Goal: Communication & Community: Answer question/provide support

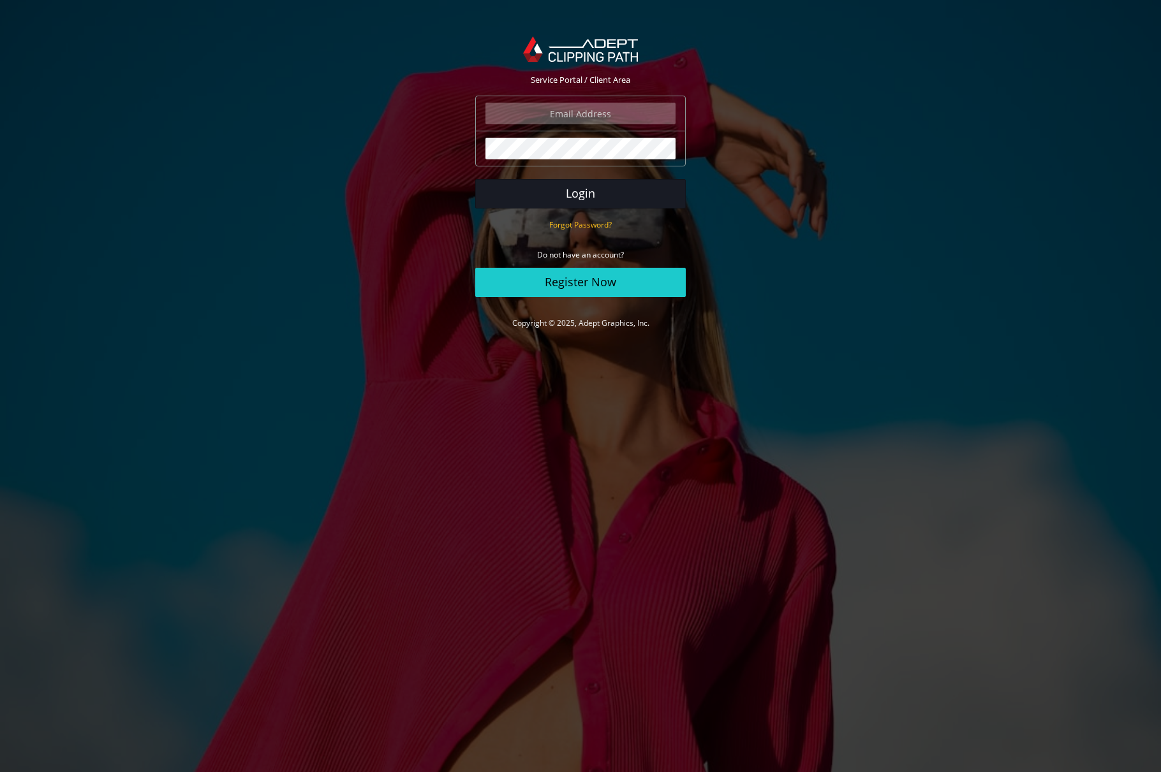
type input "salomao@salomaocardoso.com.br"
click at [601, 196] on button "Login" at bounding box center [580, 193] width 210 height 29
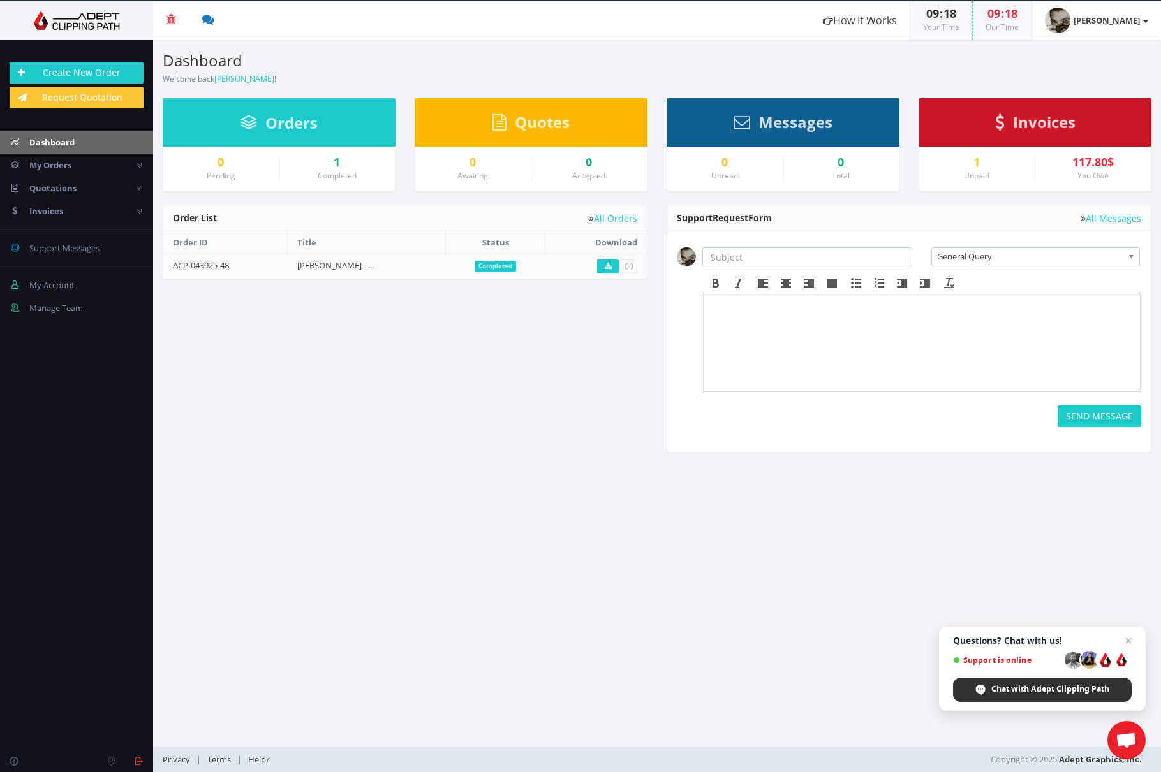
click at [1039, 692] on span "Chat with Adept Clipping Path" at bounding box center [1050, 689] width 118 height 11
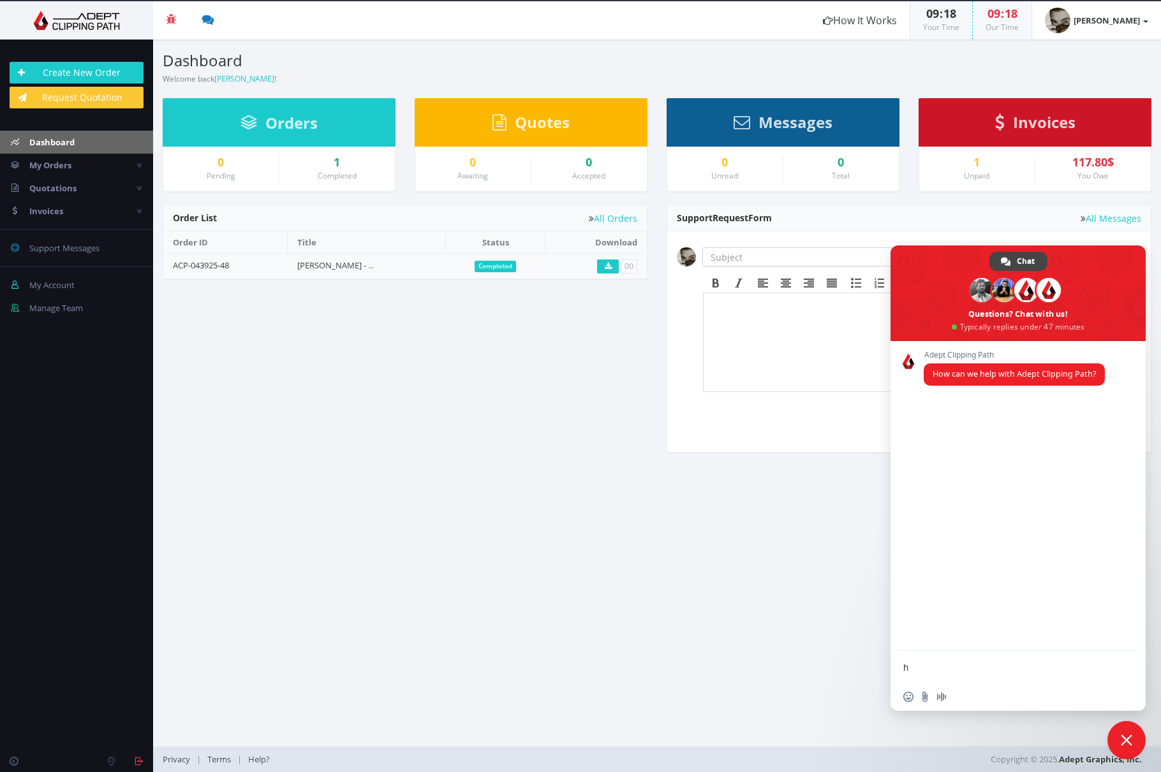
type textarea "hi"
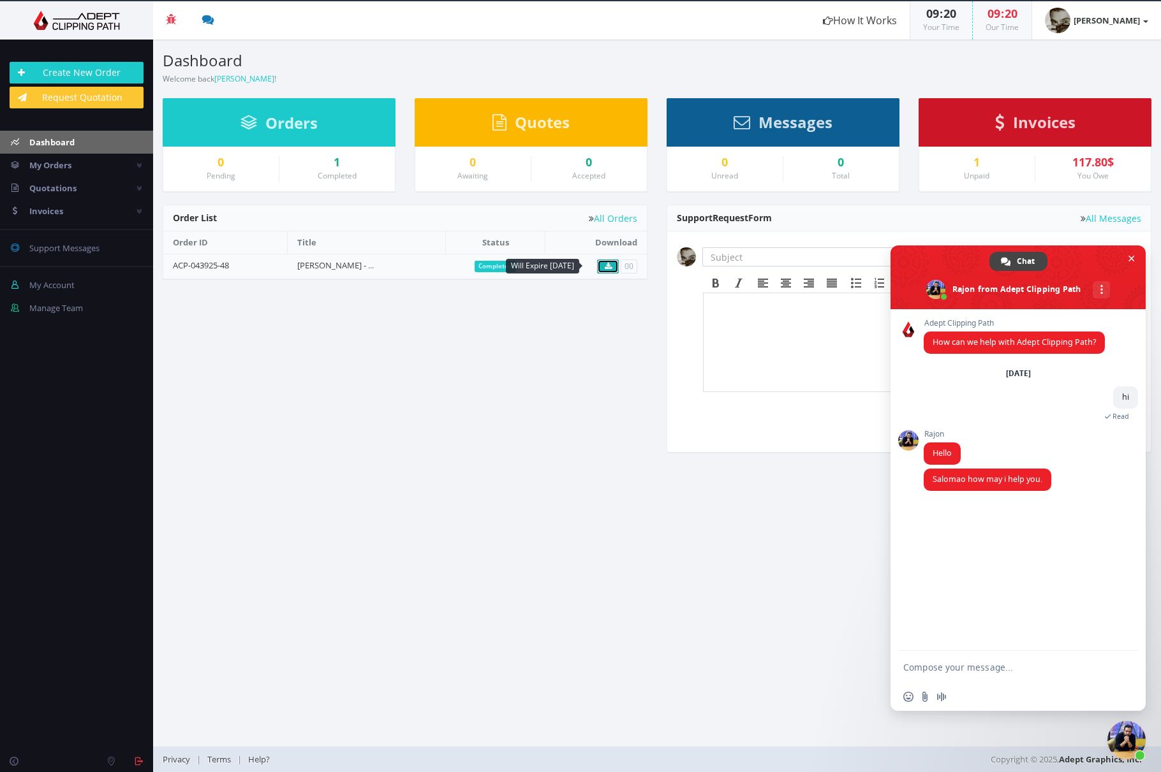
click at [609, 263] on icon at bounding box center [608, 267] width 7 height 8
click at [569, 316] on div "Pending Completed Due Over Due Cancelled 00" at bounding box center [657, 335] width 1008 height 261
click at [59, 168] on span "My Orders" at bounding box center [50, 164] width 42 height 11
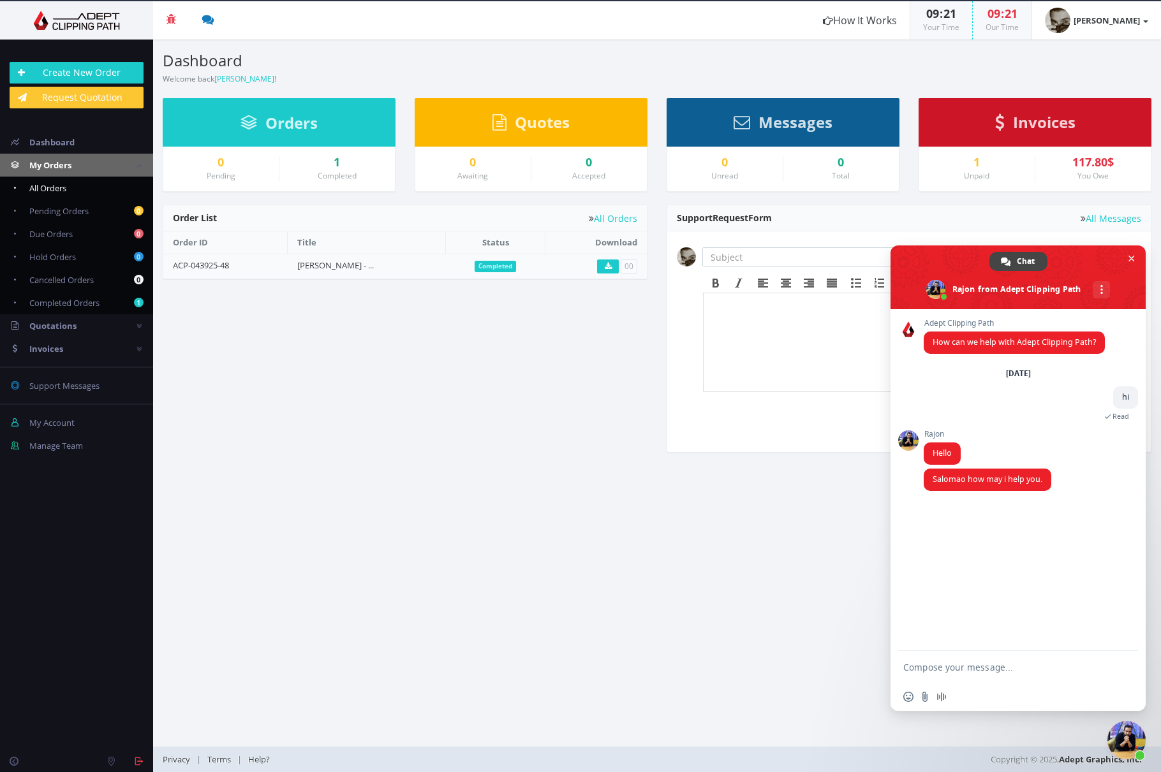
click at [75, 182] on link "All Orders" at bounding box center [76, 188] width 153 height 23
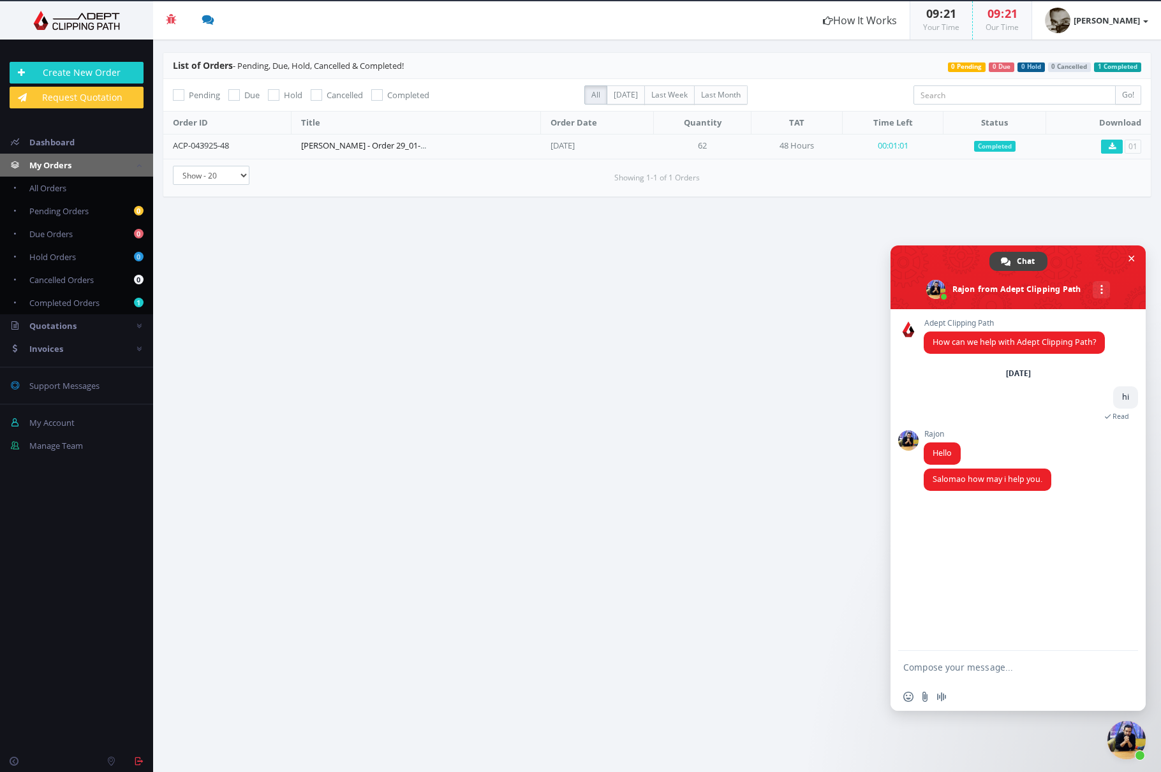
click at [354, 145] on link "[PERSON_NAME] - Order 29_01-Oct-25" at bounding box center [373, 145] width 144 height 11
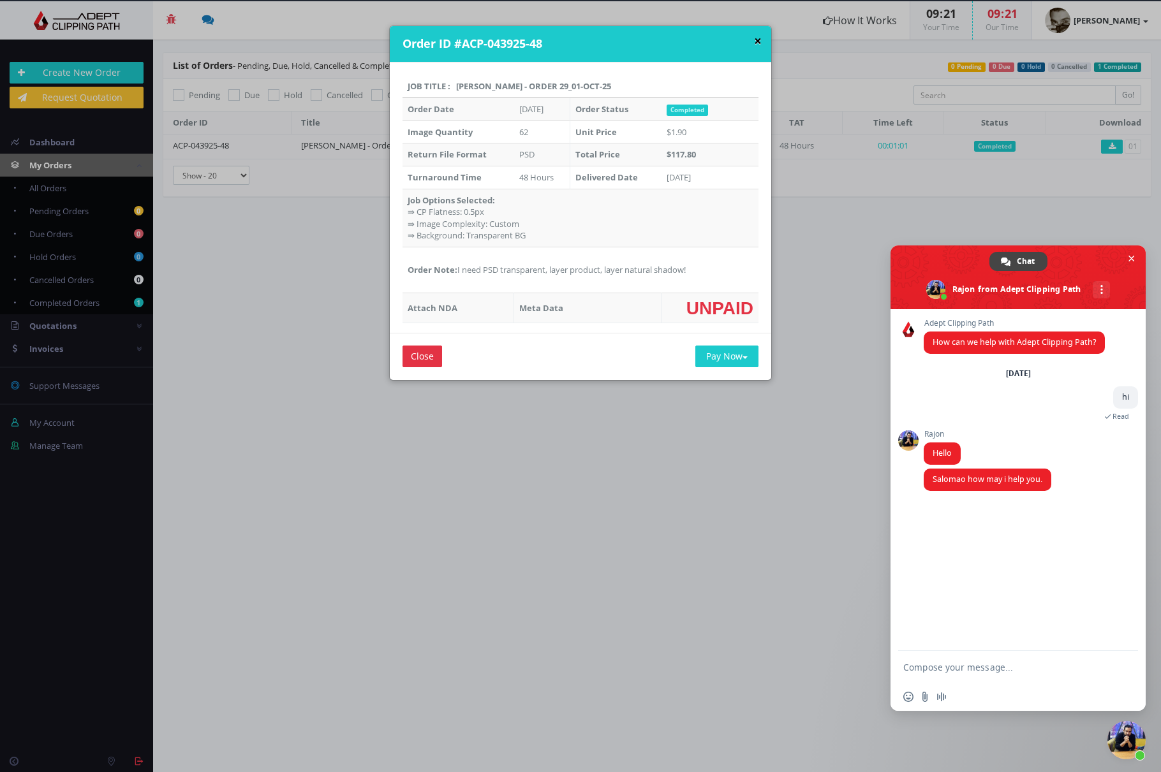
click at [754, 39] on button "×" at bounding box center [758, 40] width 8 height 13
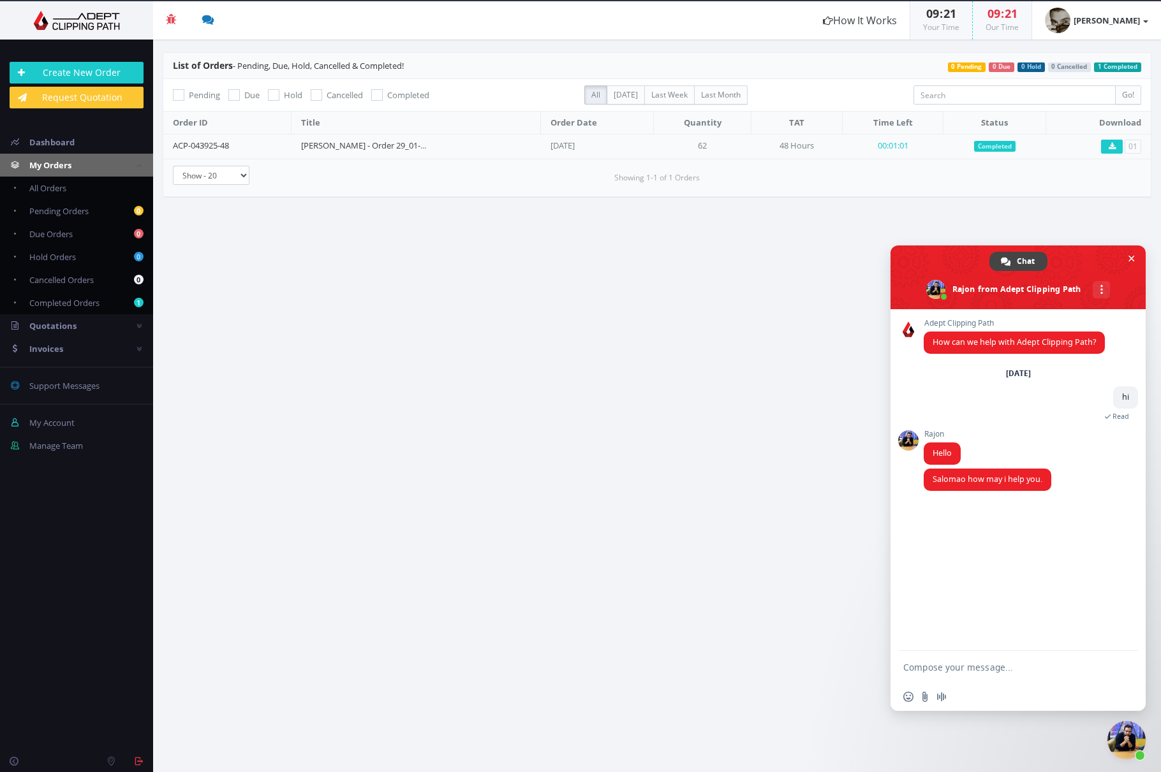
click at [951, 670] on textarea "Compose your message..." at bounding box center [1004, 667] width 202 height 11
type textarea "i dont have space on my dropbox"
click at [812, 330] on section "List of Orders - Pending, Due, Hold, Cancelled & Completed! 1 Completed 0 Cance…" at bounding box center [657, 406] width 1008 height 733
click at [1110, 141] on button at bounding box center [1112, 147] width 22 height 14
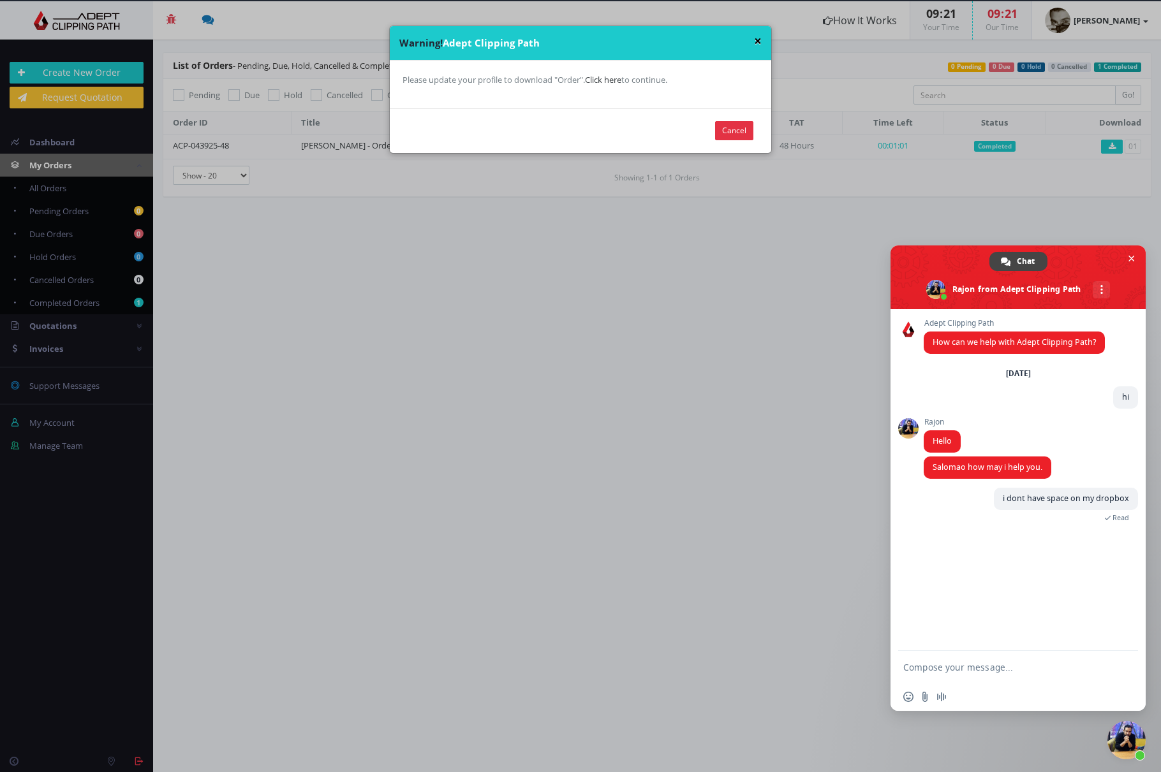
click at [755, 42] on button "×" at bounding box center [758, 40] width 8 height 13
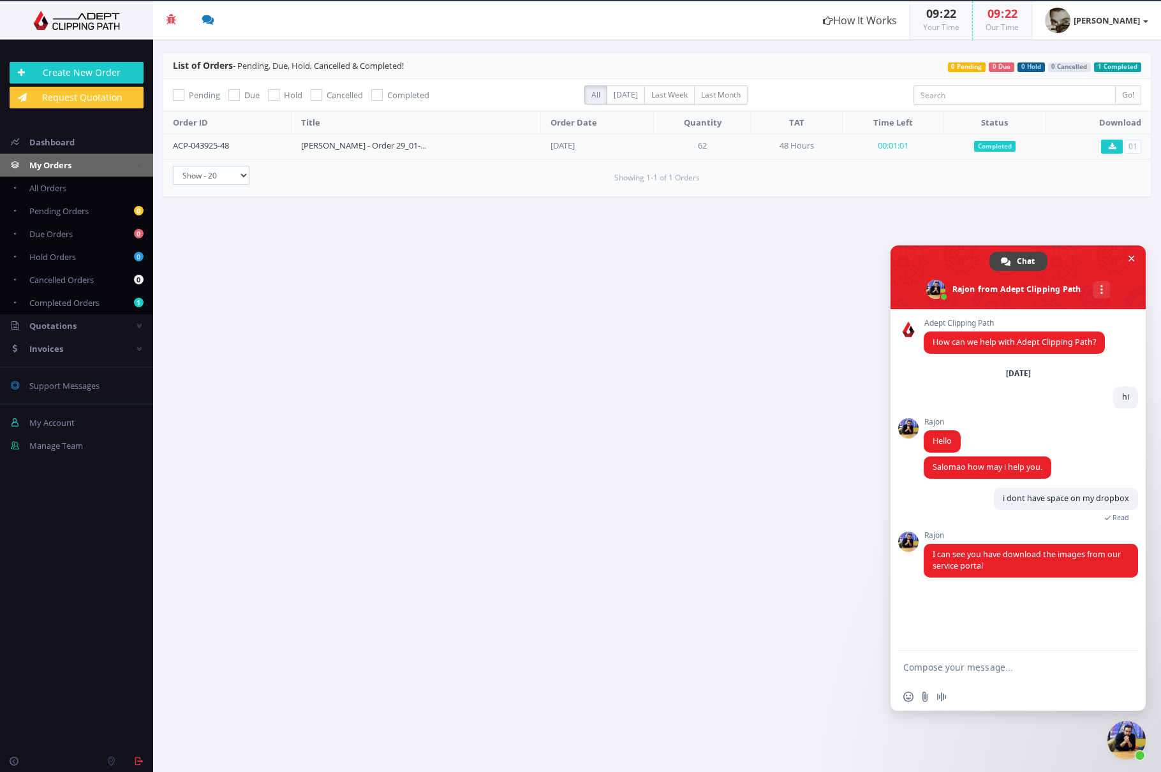
click at [1008, 664] on textarea "Compose your message..." at bounding box center [1004, 667] width 202 height 11
type textarea "sim, mas nao consgigo acessar"
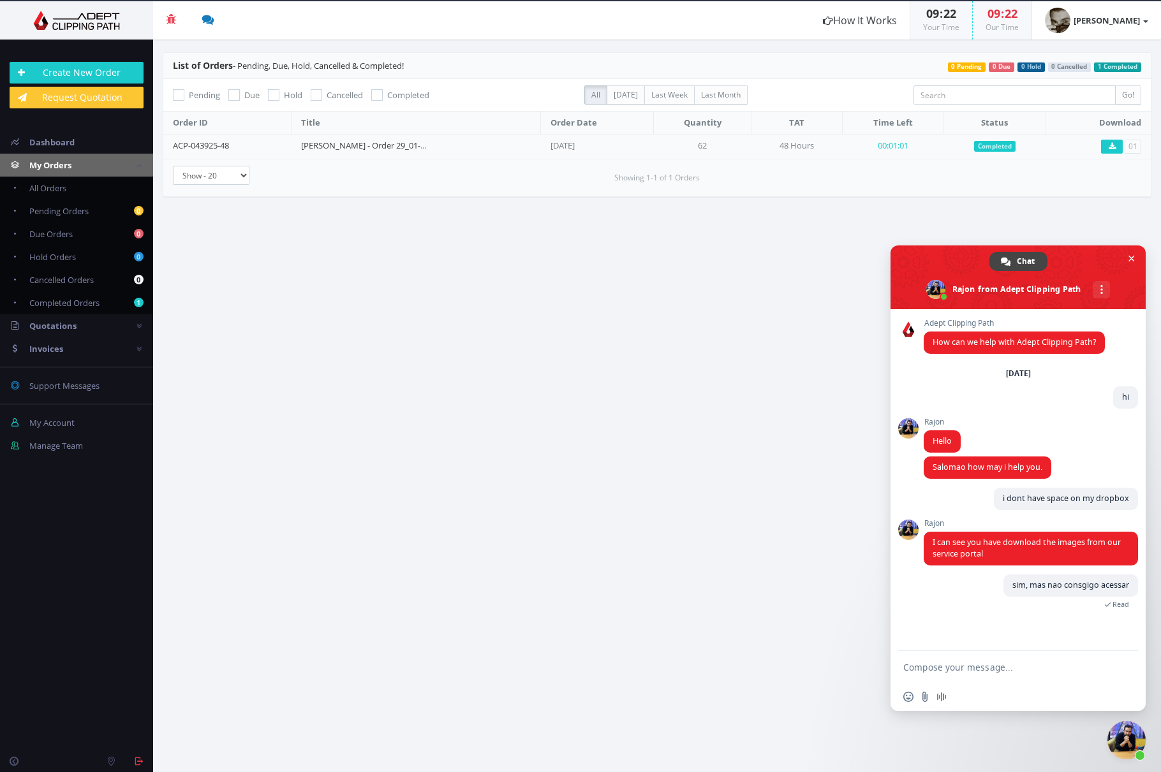
drag, startPoint x: 773, startPoint y: 485, endPoint x: 1105, endPoint y: 204, distance: 435.3
click at [777, 474] on section "List of Orders - Pending, Due, Hold, Cancelled & Completed! 1 Completed 0 Cance…" at bounding box center [657, 406] width 1008 height 733
click at [962, 670] on textarea "Compose your message..." at bounding box center [1004, 667] width 202 height 11
paste textarea "Olá, Salomão, AG Groups (team@adeptgraphics.com) convidou você para editar a pa…"
type textarea "Olá, Salomão, AG Groups (team@adeptgraphics.com) convidou você para editar a pa…"
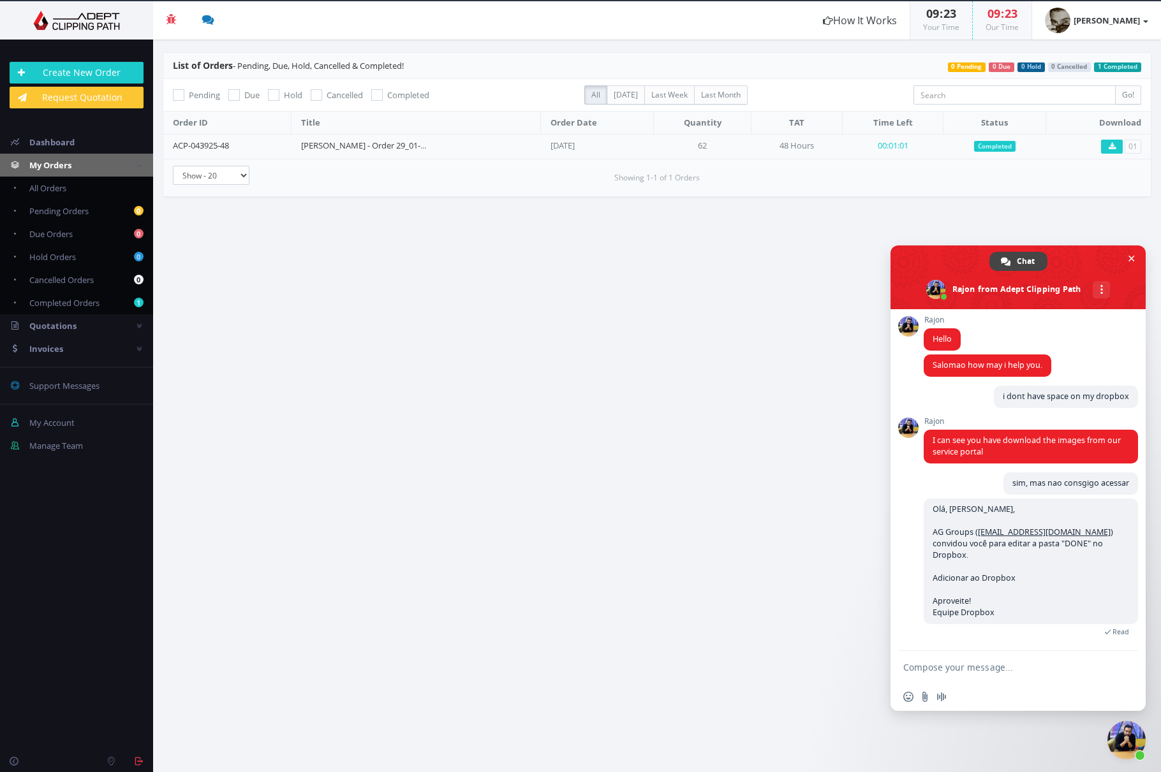
scroll to position [96, 0]
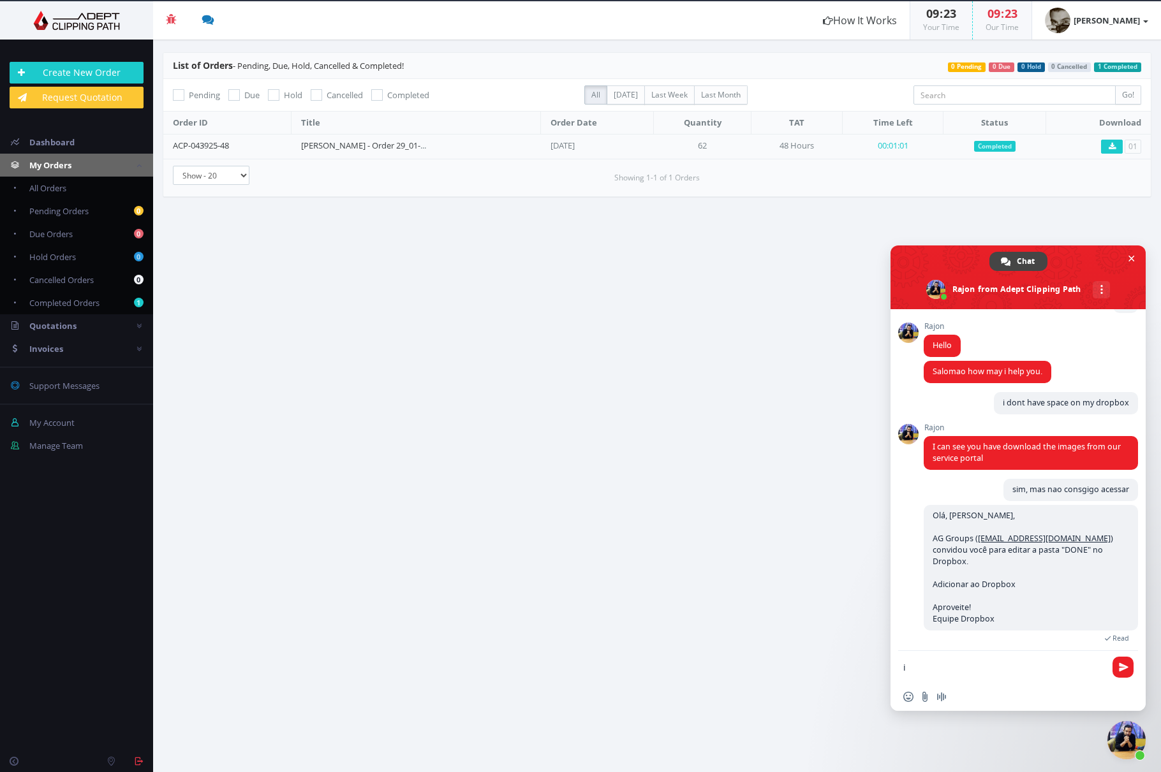
type textarea "i"
type textarea "M"
type textarea "i"
type textarea "My dropbox is full"
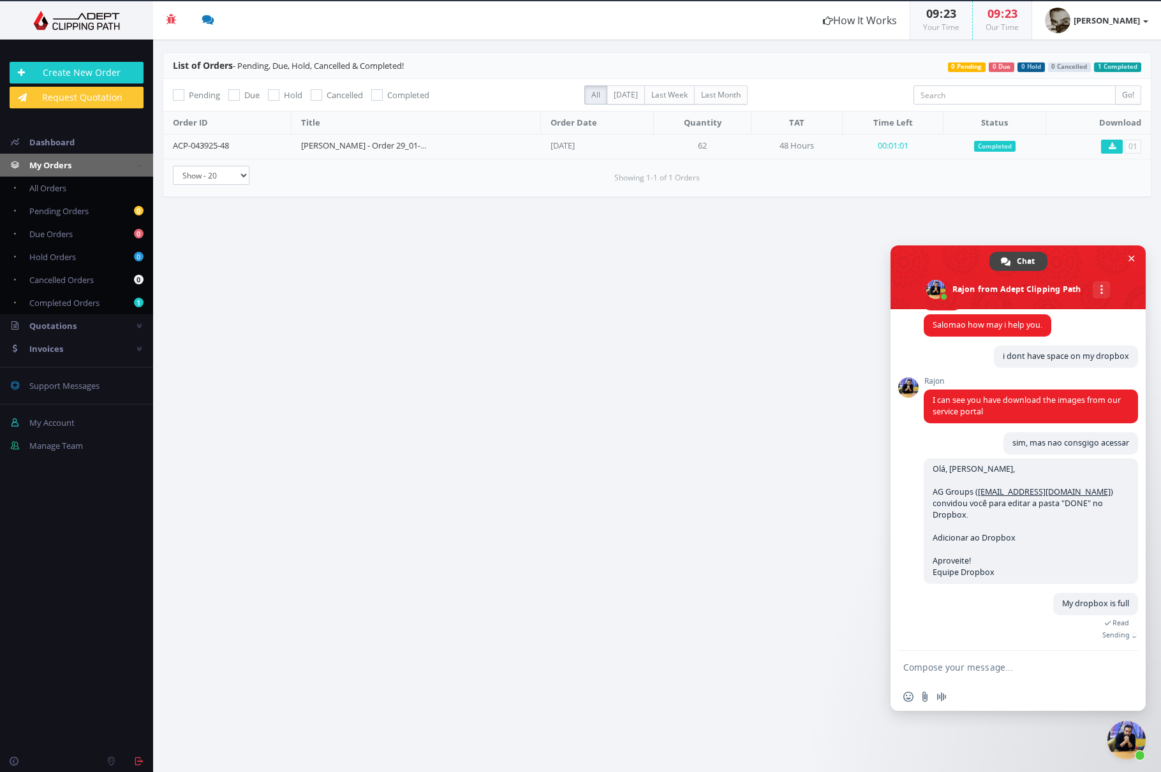
scroll to position [122, 0]
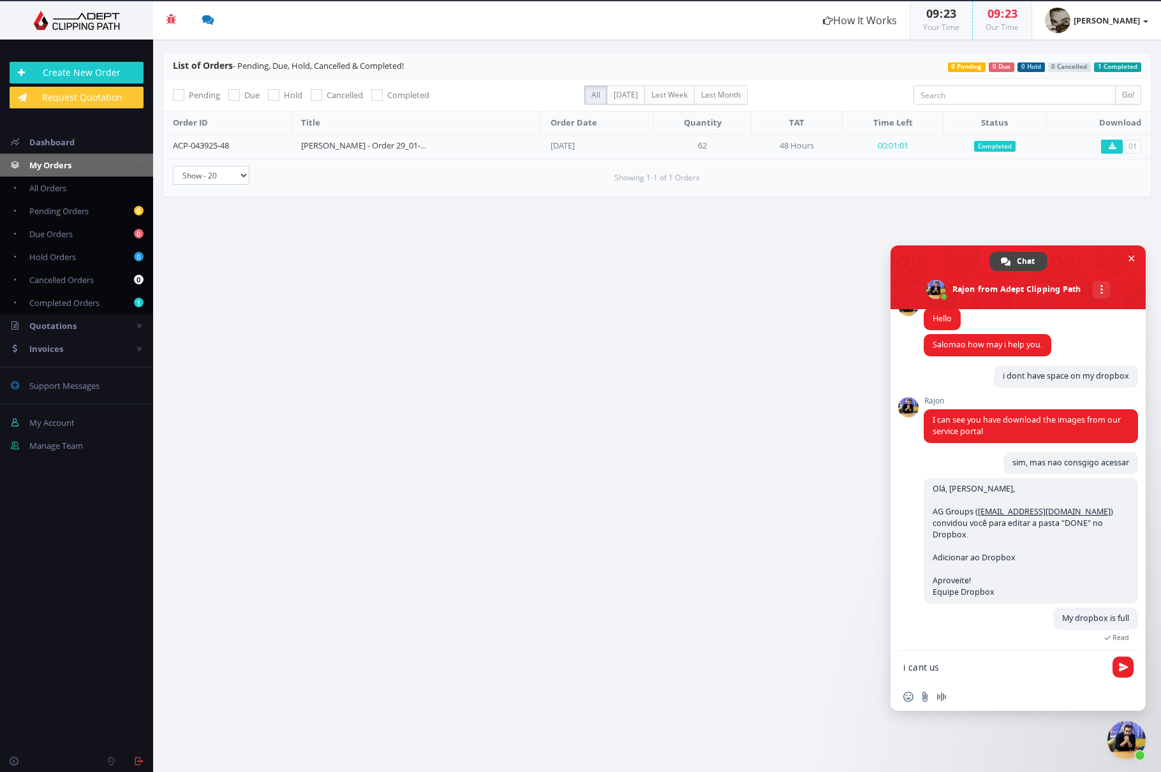
type textarea "i cant use"
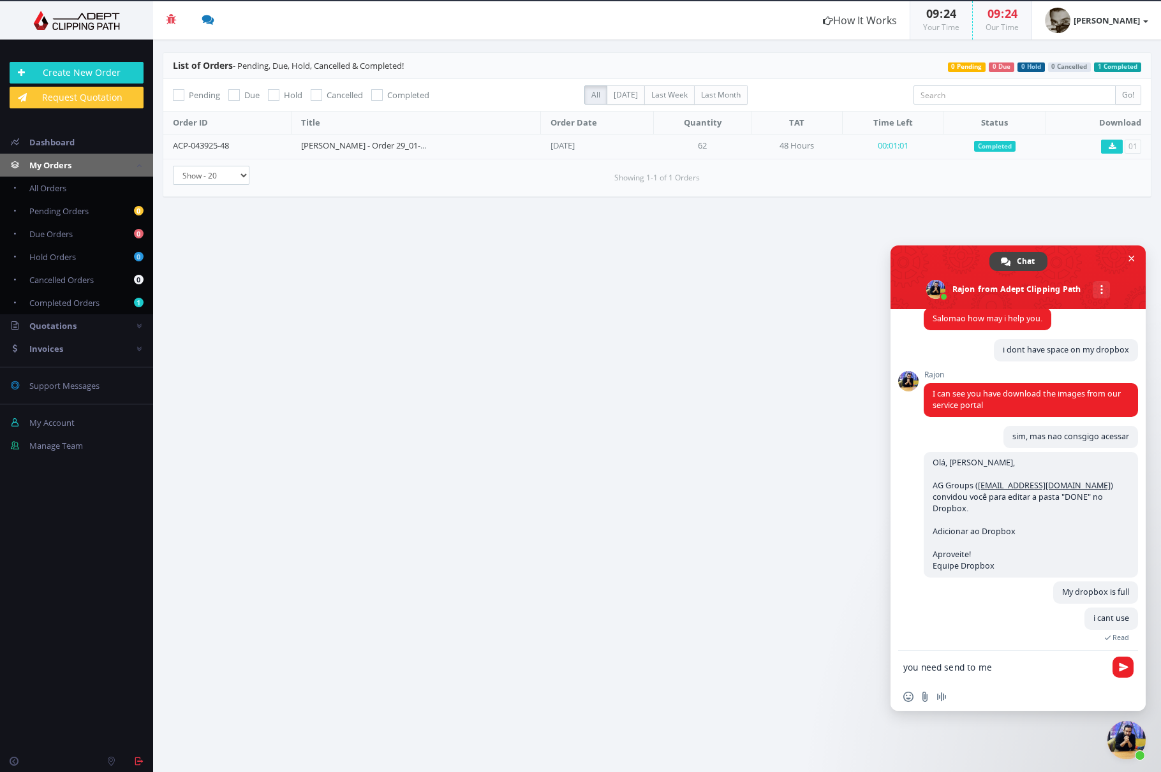
scroll to position [161, 0]
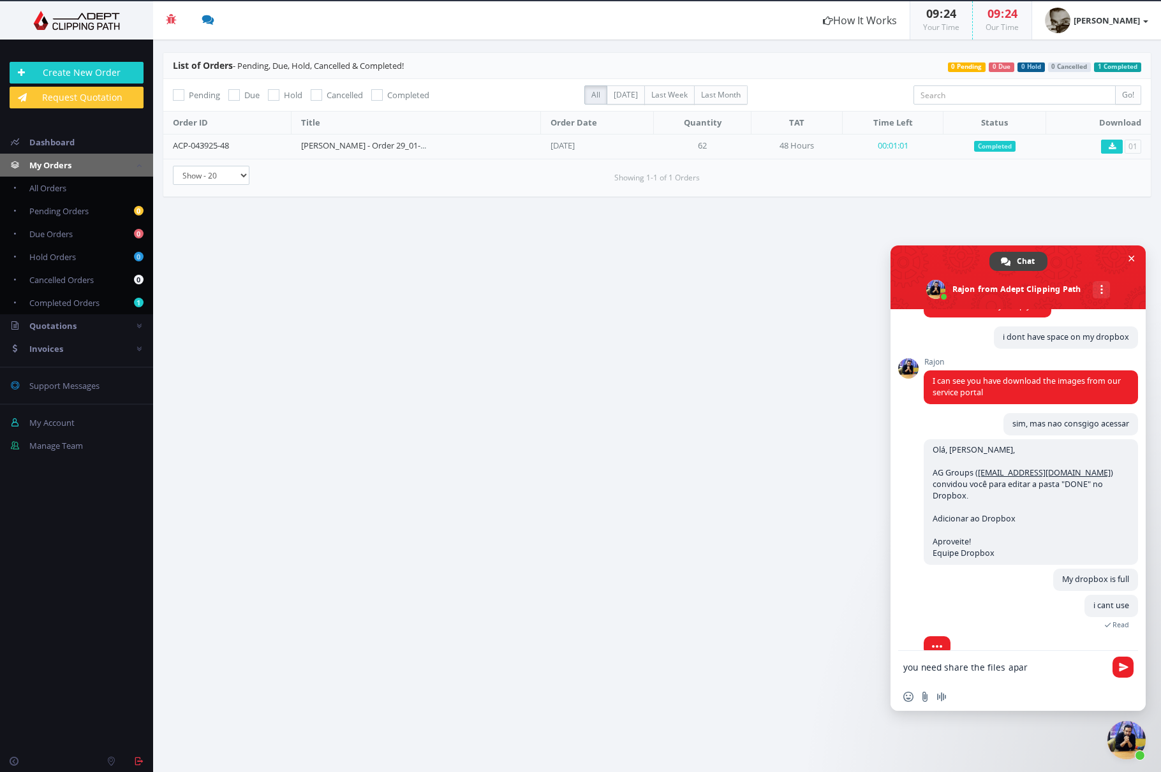
type textarea "you need share the files apart"
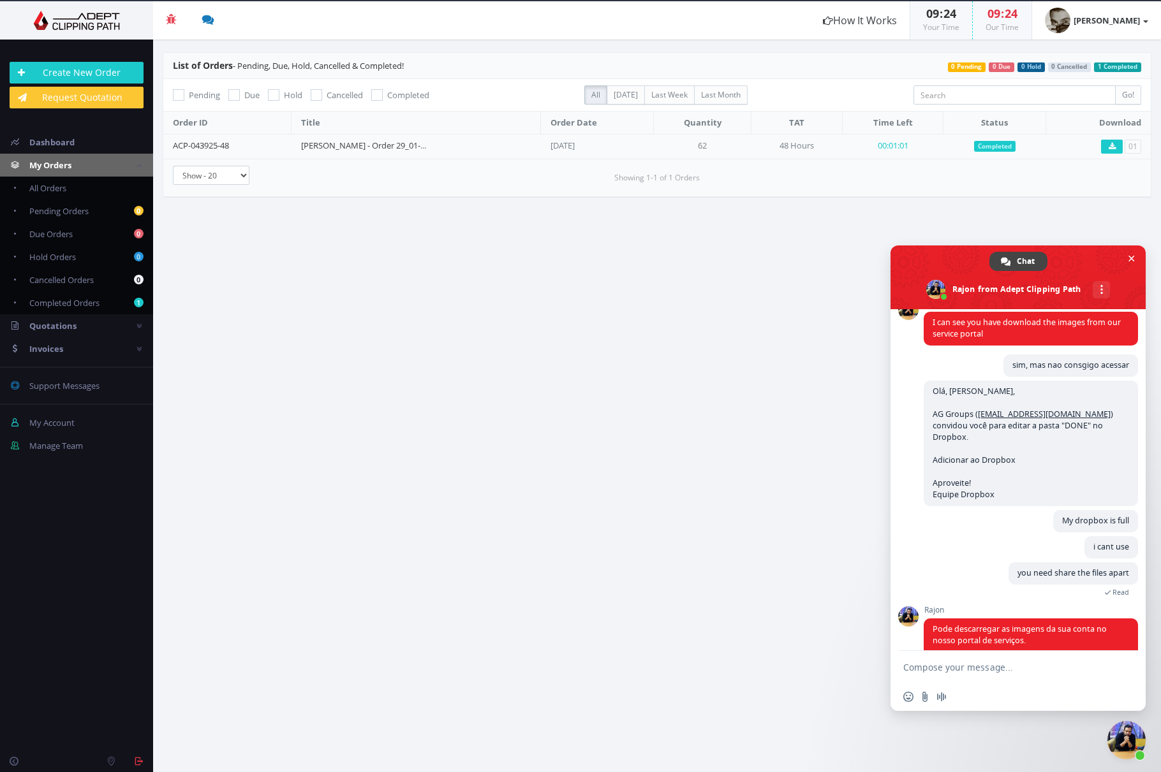
scroll to position [280, 0]
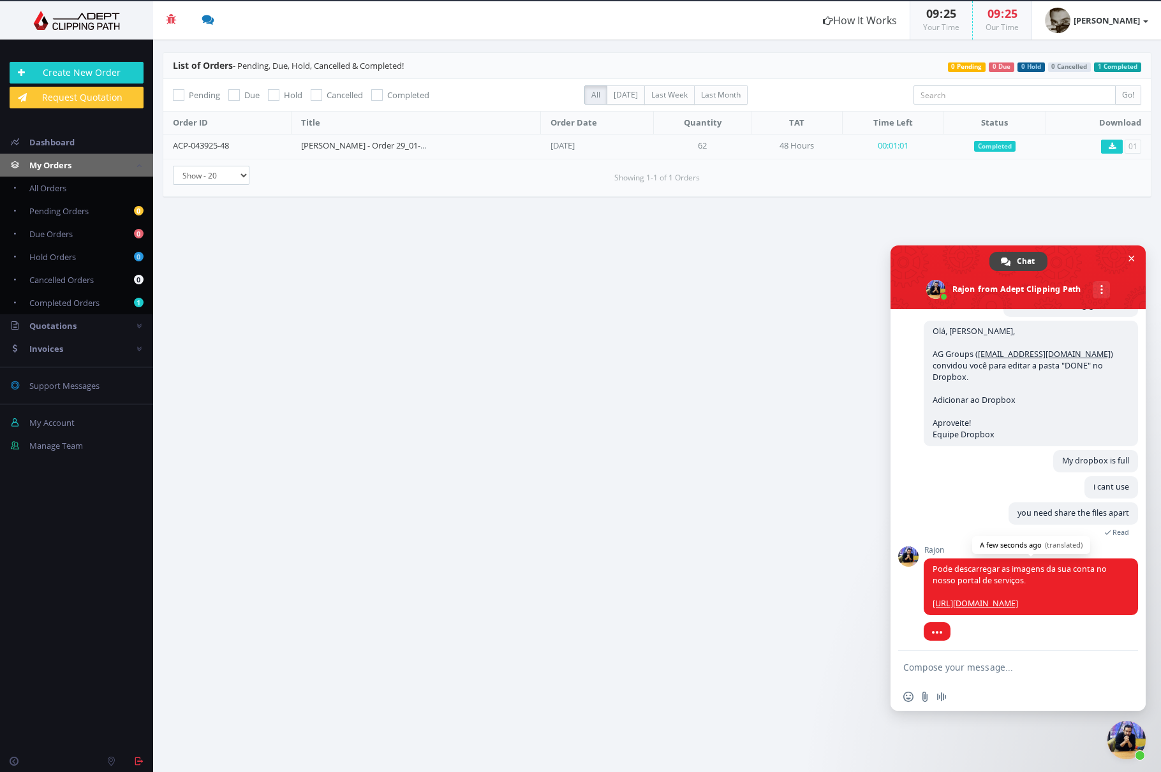
click at [1018, 599] on link "[URL][DOMAIN_NAME]" at bounding box center [974, 603] width 85 height 11
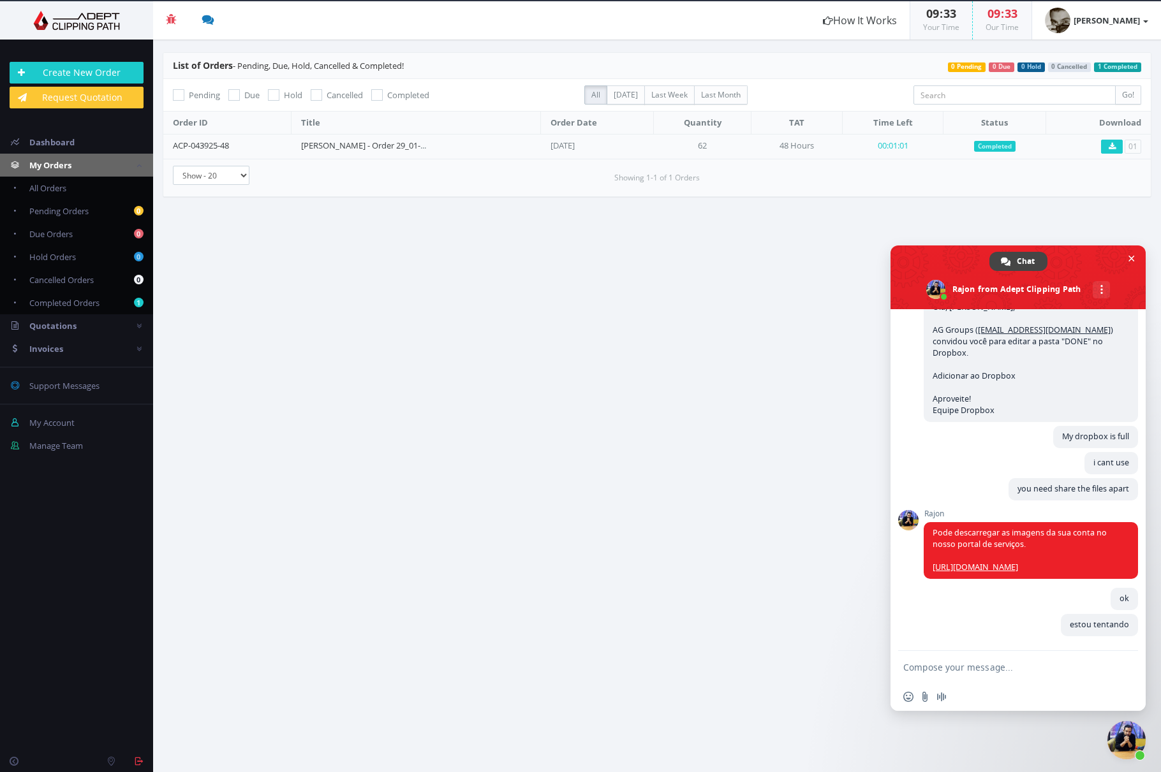
scroll to position [301, 0]
click at [936, 669] on textarea "Compose your message..." at bounding box center [1004, 667] width 202 height 11
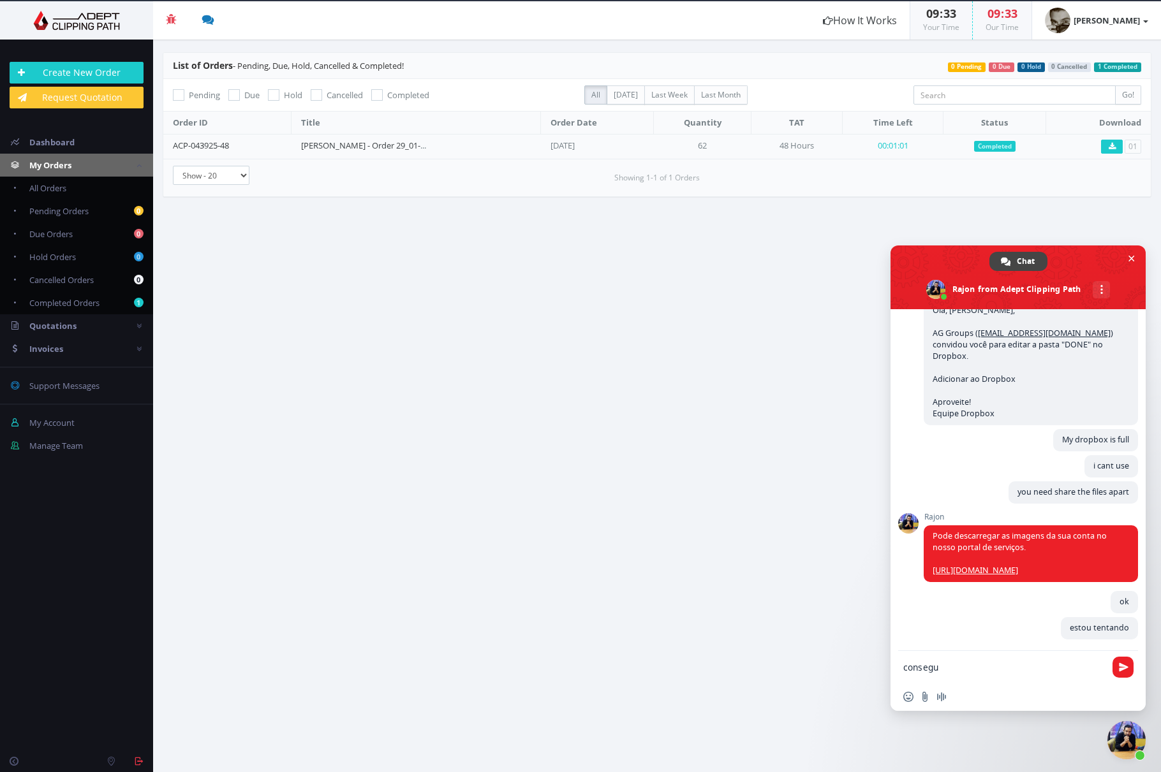
type textarea "consegui"
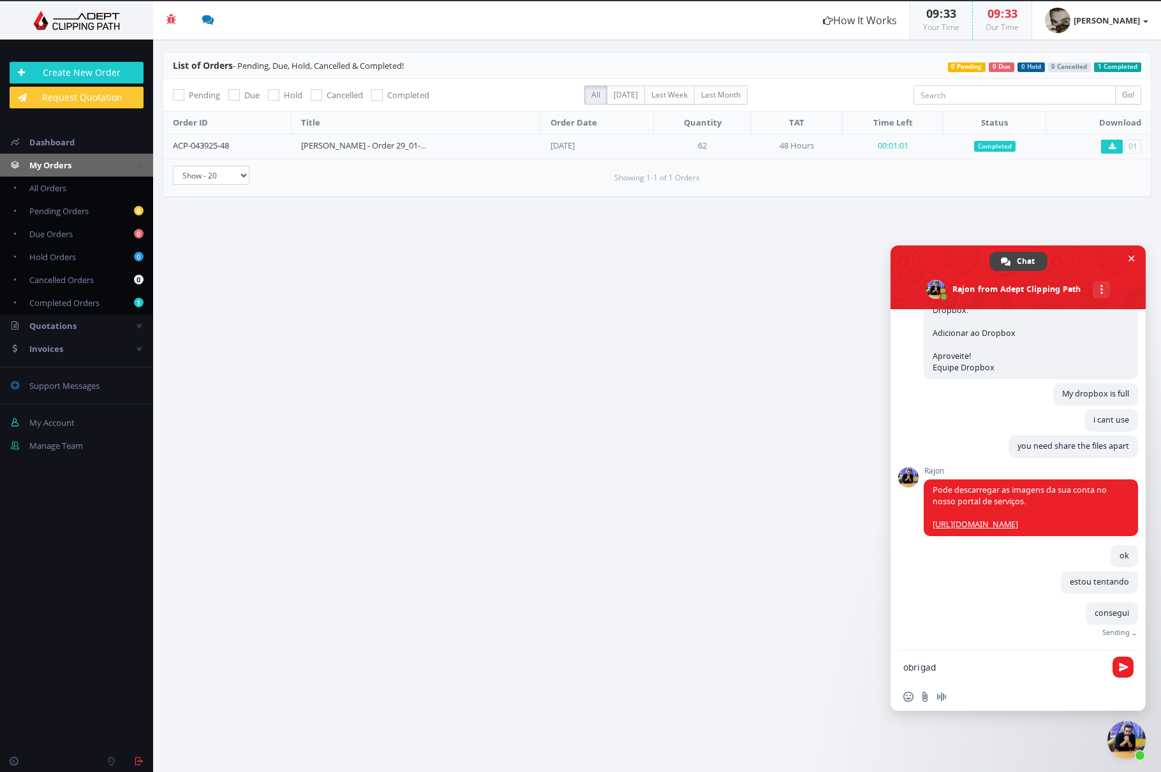
type textarea "obrigado"
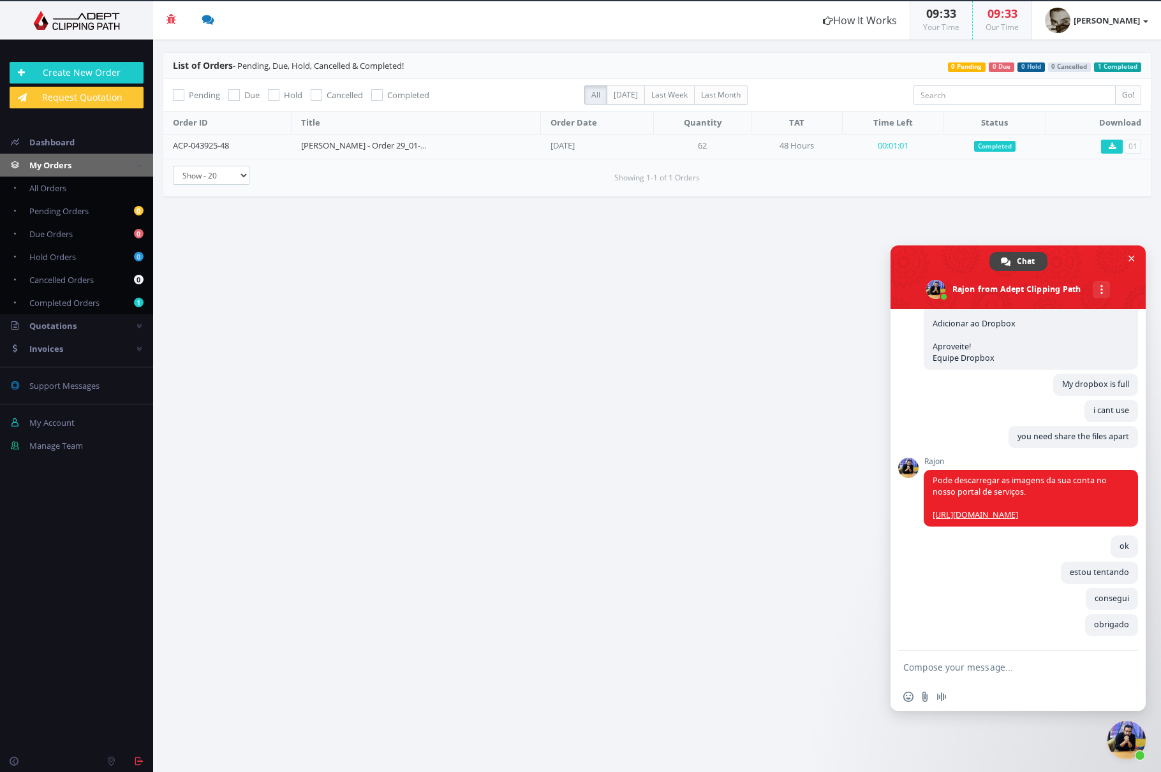
scroll to position [354, 0]
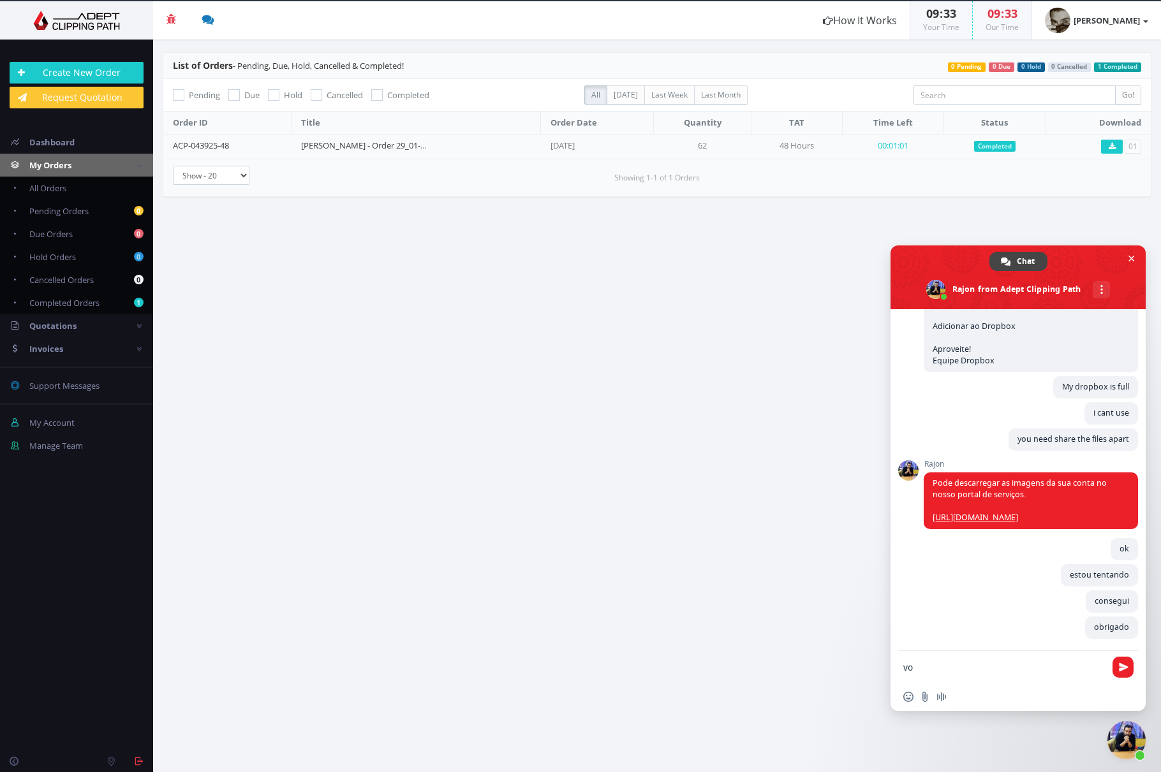
type textarea "v"
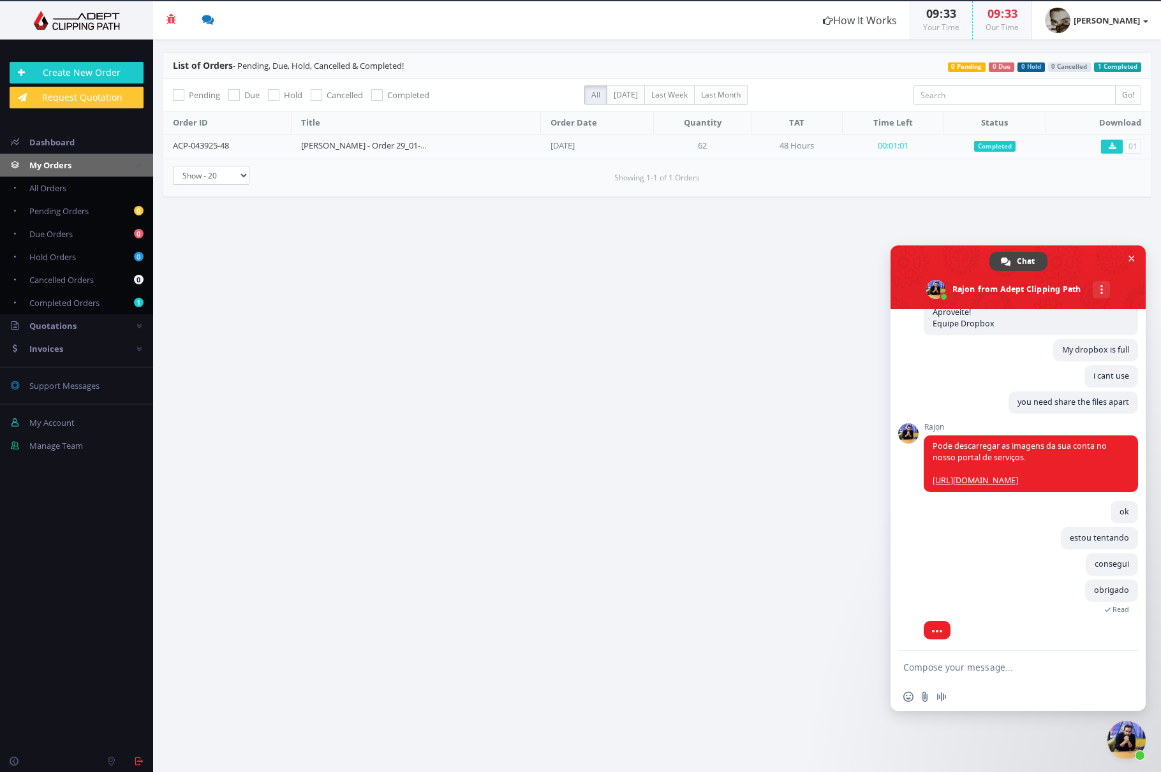
scroll to position [366, 0]
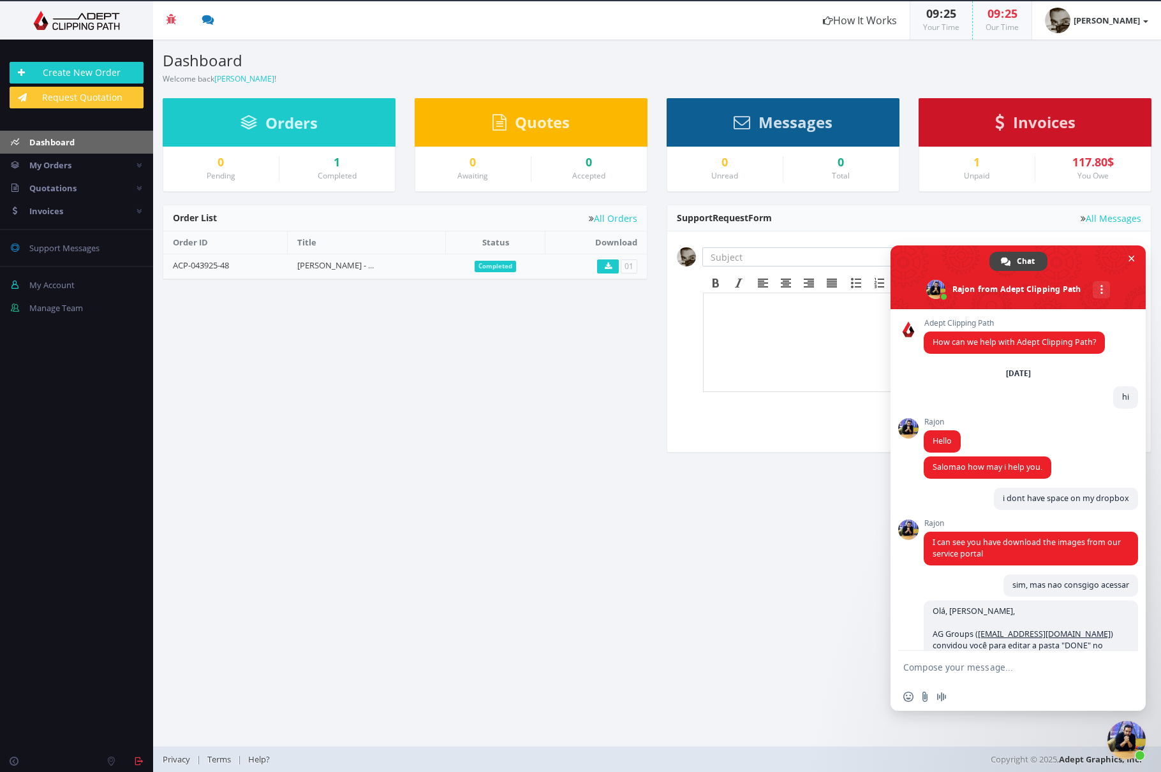
scroll to position [280, 0]
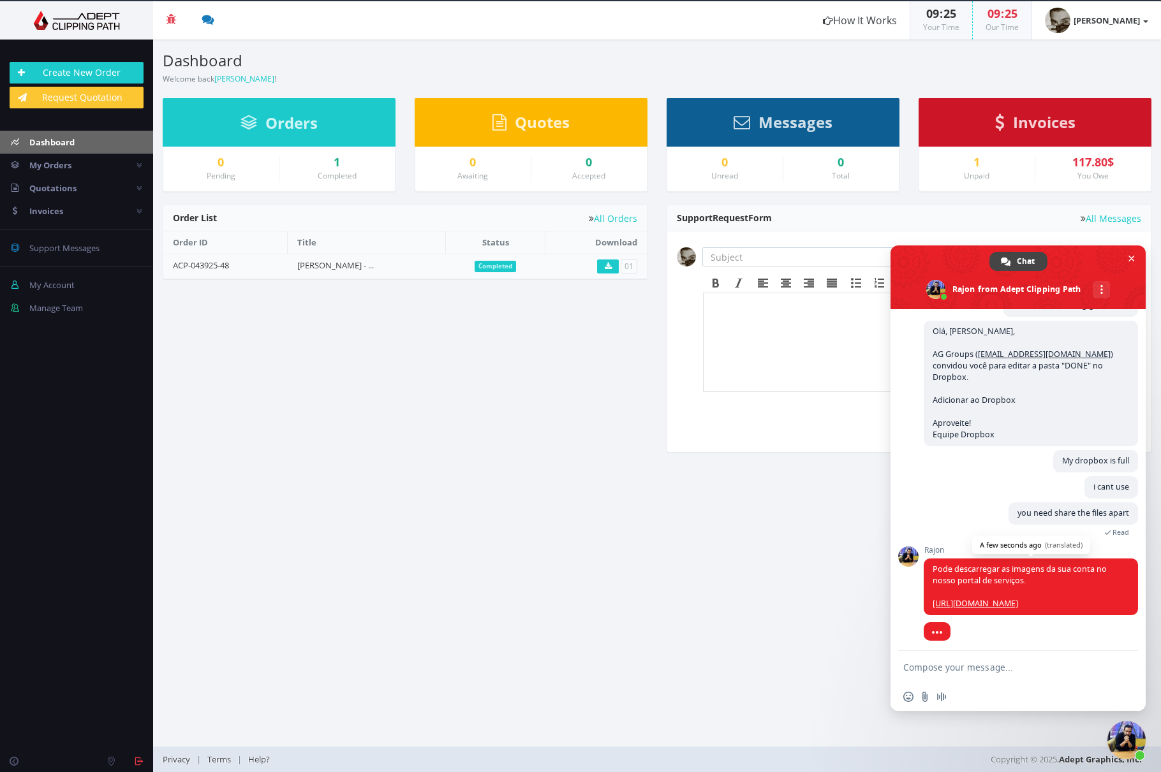
click at [1018, 600] on link "[URL][DOMAIN_NAME]" at bounding box center [974, 603] width 85 height 11
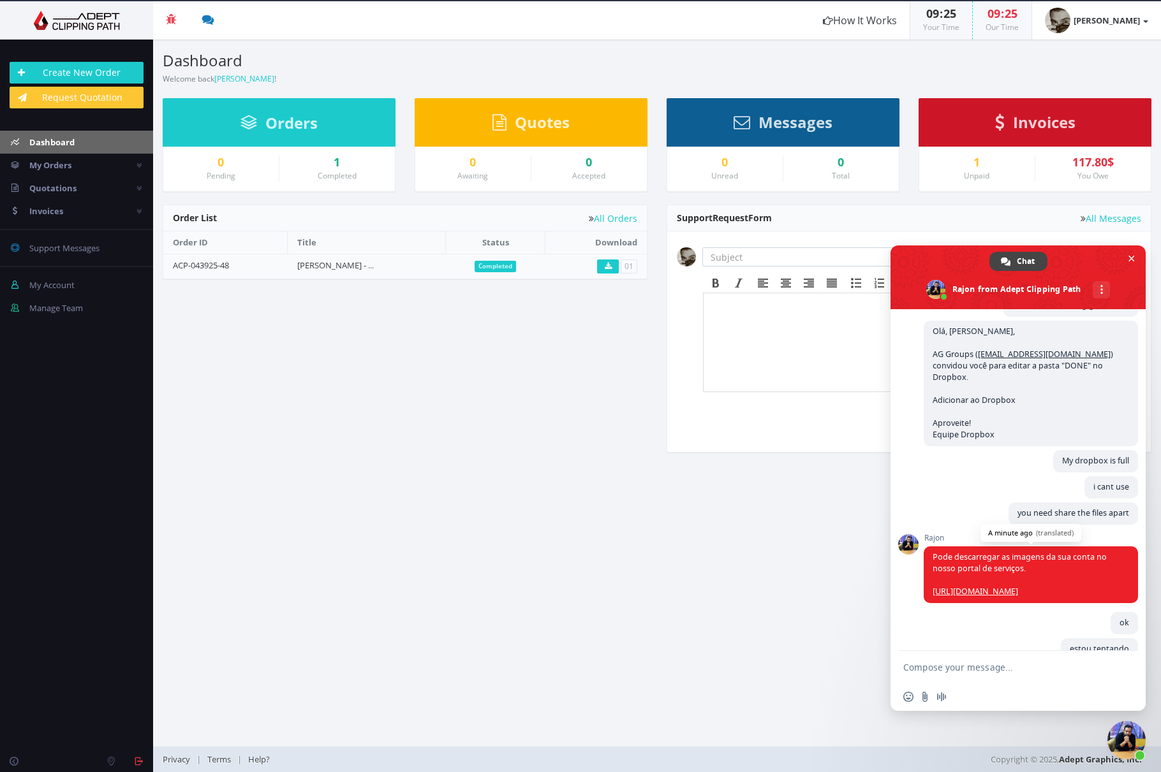
scroll to position [326, 0]
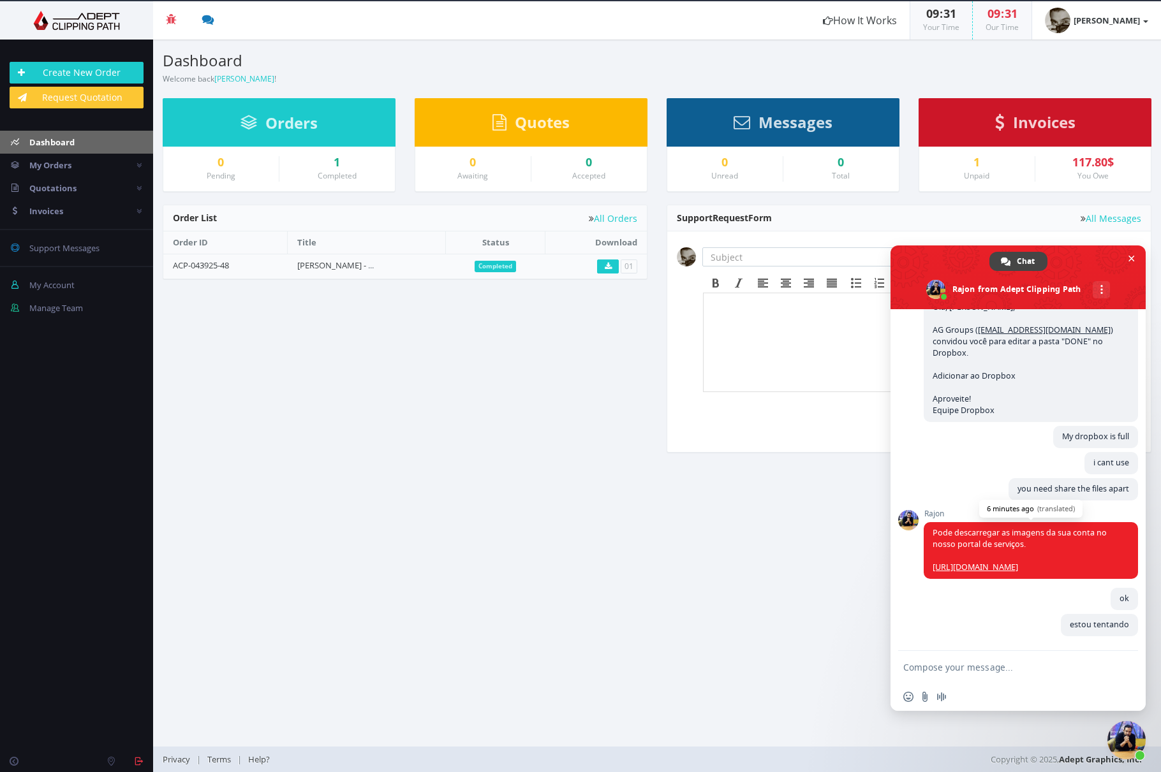
type textarea "vou"
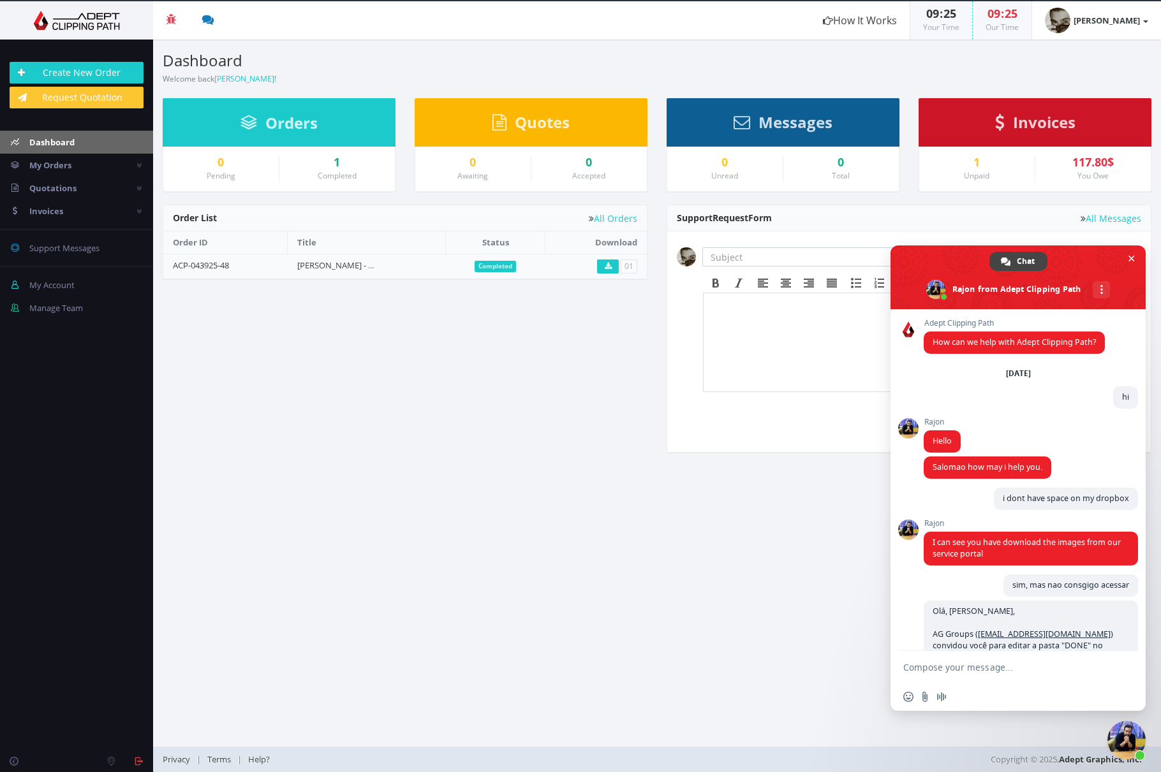
scroll to position [280, 0]
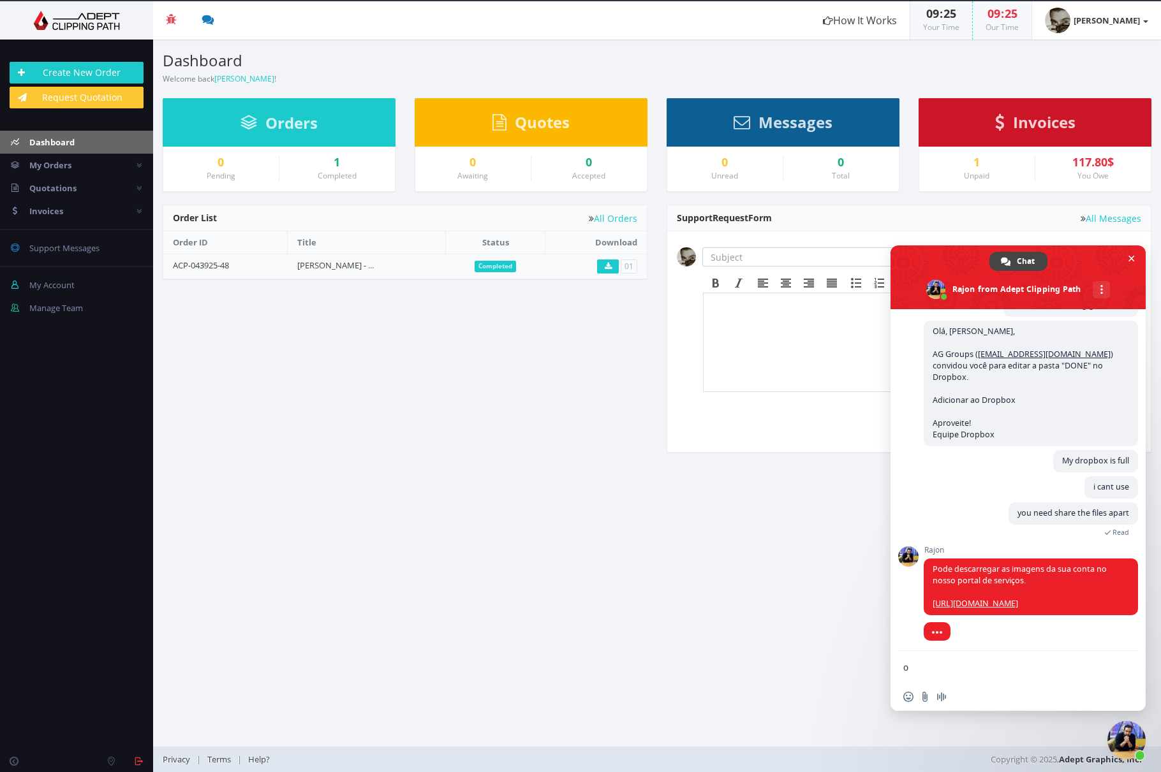
type textarea "ok"
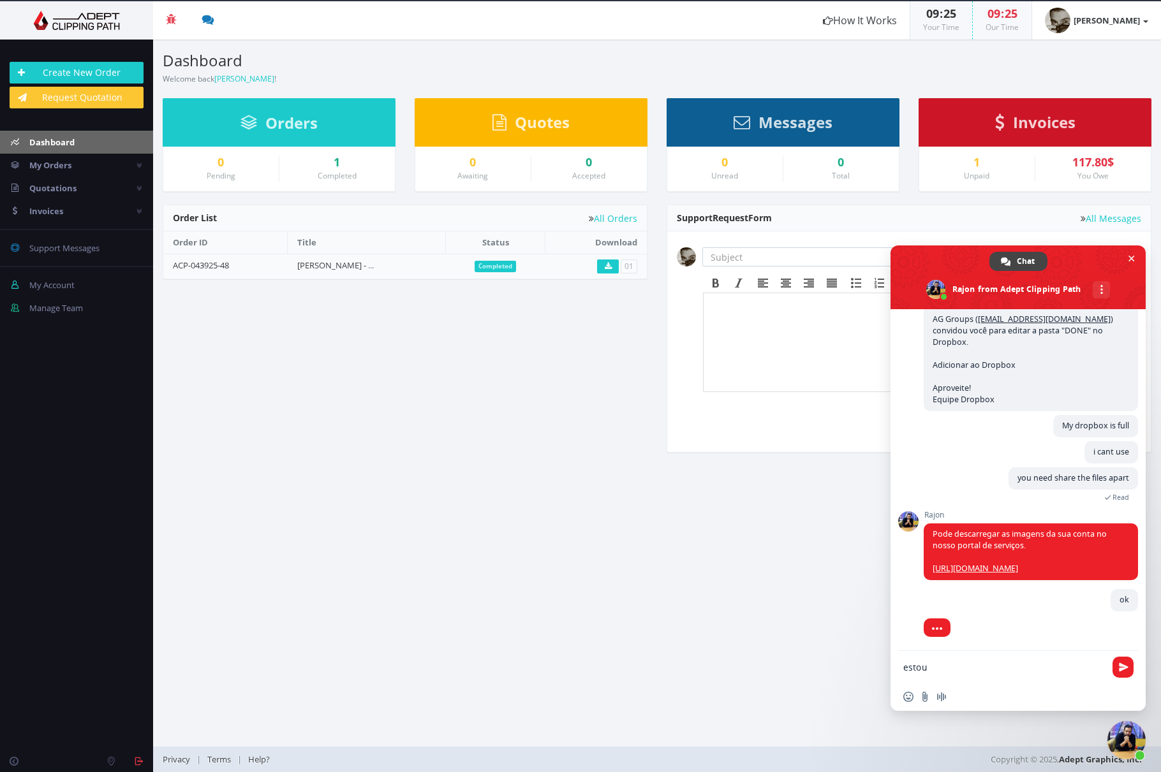
scroll to position [311, 0]
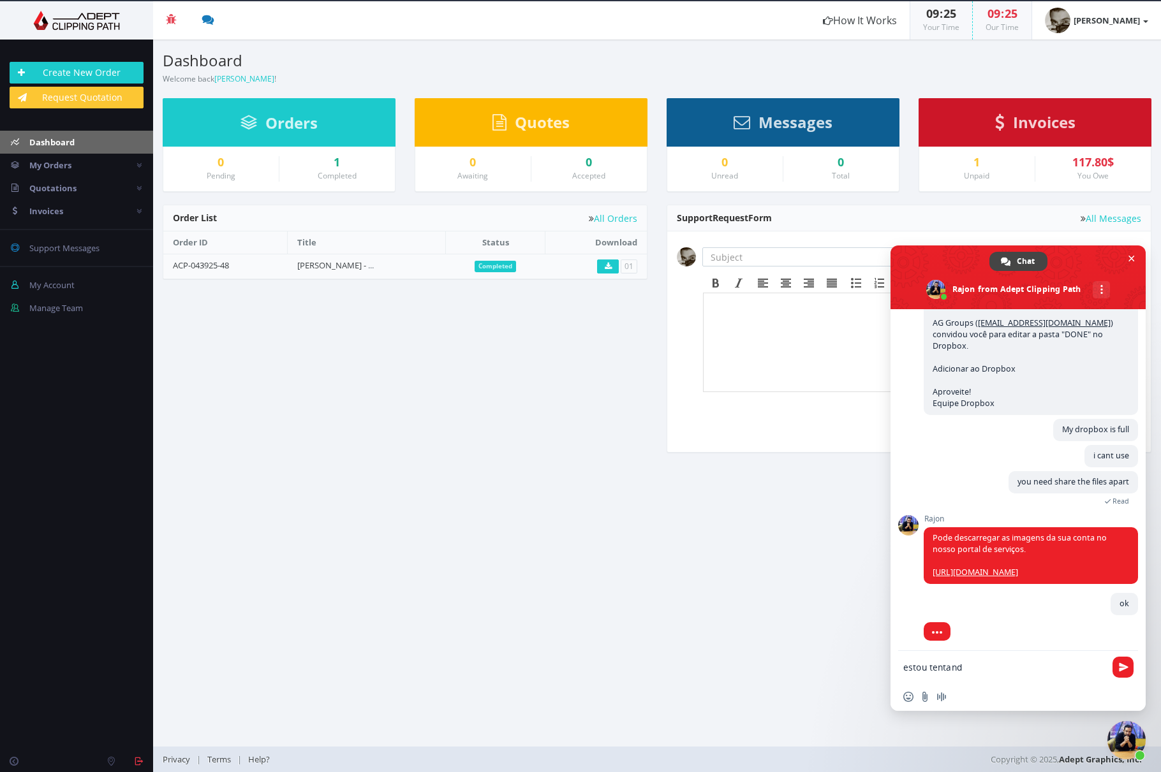
type textarea "estou tentando"
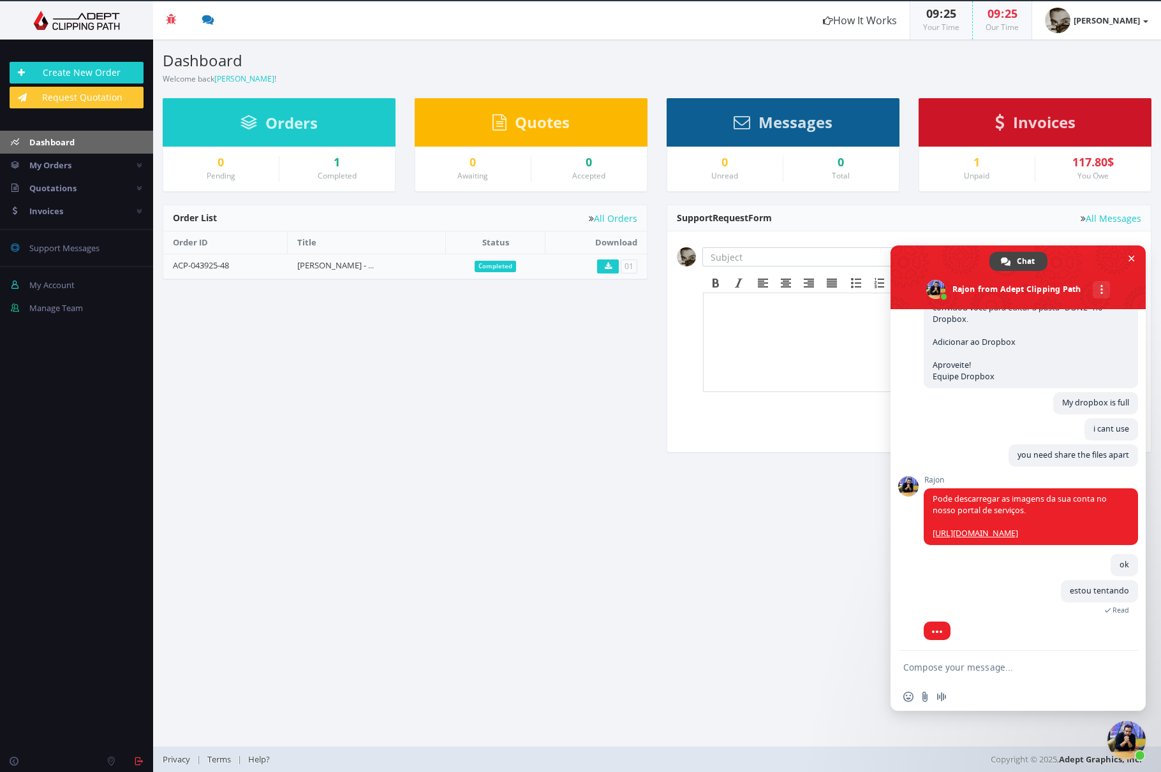
scroll to position [326, 0]
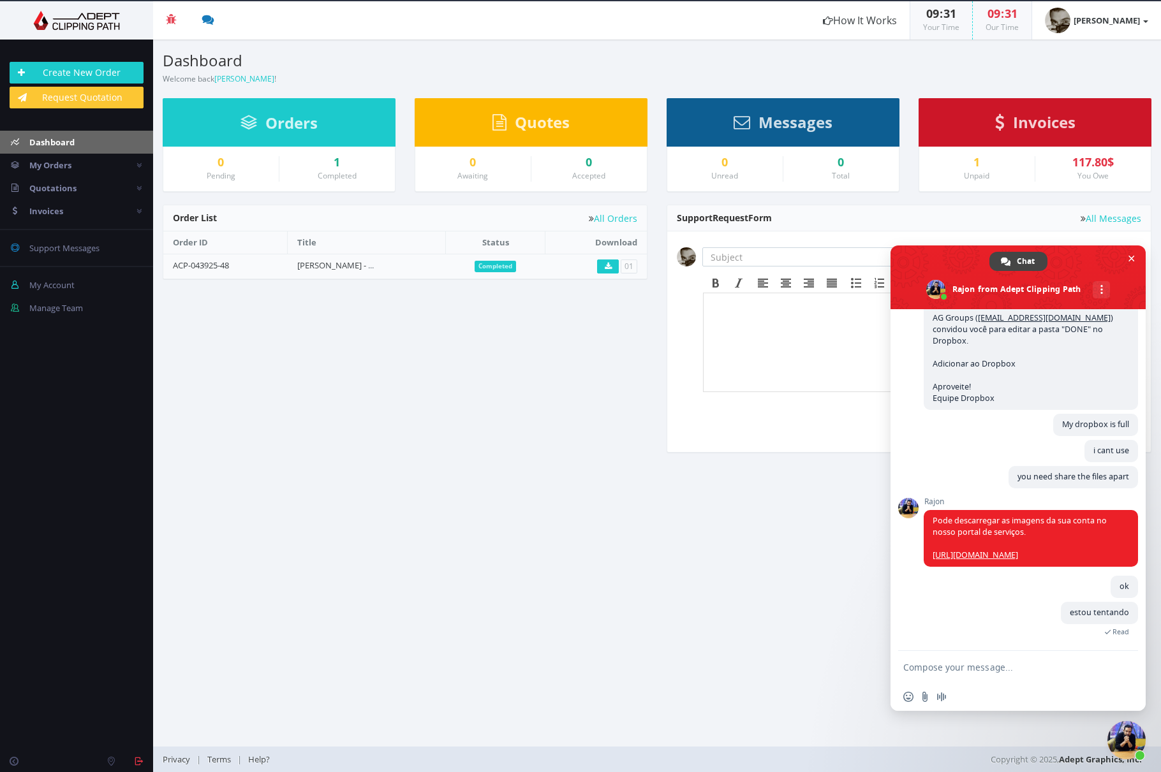
type textarea "vou"
